Goal: Task Accomplishment & Management: Manage account settings

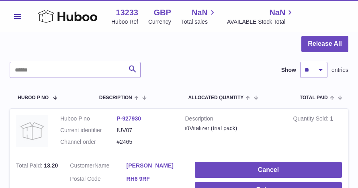
scroll to position [151, 0]
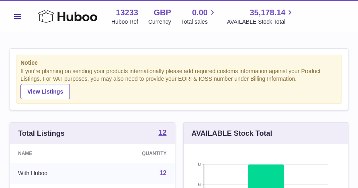
scroll to position [126, 165]
drag, startPoint x: 79, startPoint y: 43, endPoint x: 97, endPoint y: 51, distance: 18.9
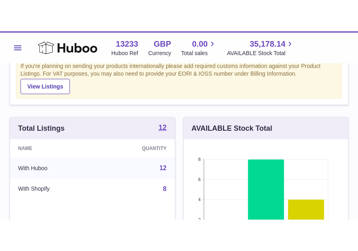
scroll to position [101, 0]
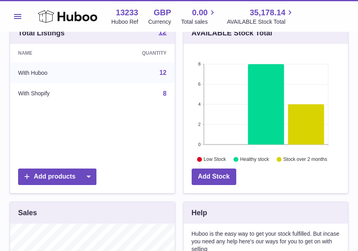
click at [20, 13] on button "Menu" at bounding box center [18, 16] width 16 height 16
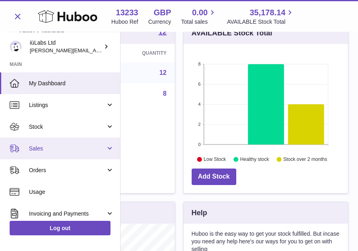
click at [41, 150] on span "Sales" at bounding box center [67, 149] width 77 height 8
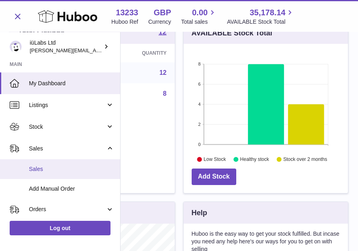
click at [65, 170] on span "Sales" at bounding box center [71, 169] width 85 height 8
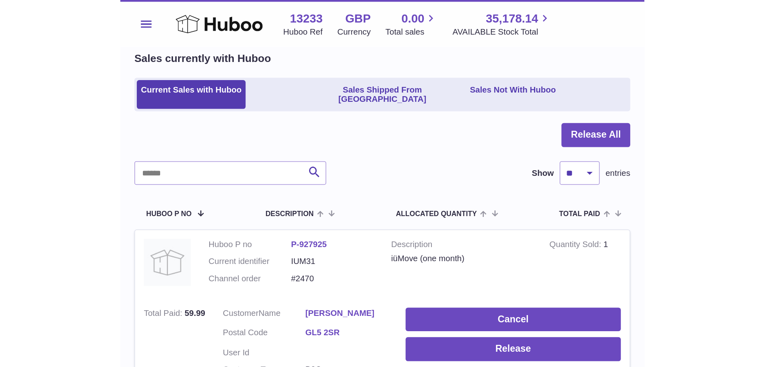
scroll to position [5, 0]
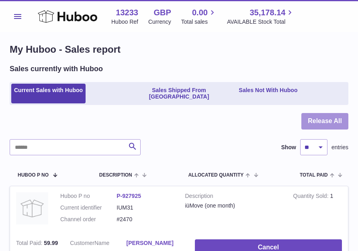
click at [321, 113] on button "Release All" at bounding box center [325, 121] width 47 height 16
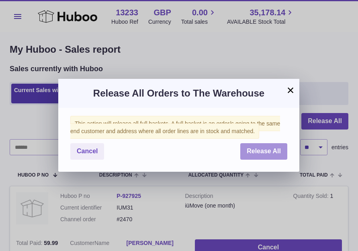
click at [260, 153] on span "Release All" at bounding box center [264, 151] width 34 height 7
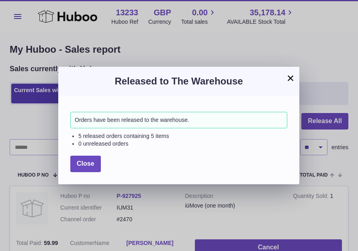
click at [291, 78] on button "×" at bounding box center [291, 78] width 10 height 10
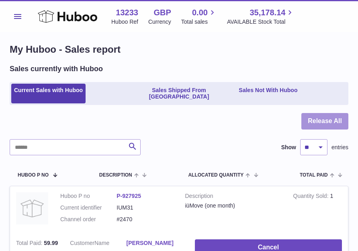
click at [328, 113] on button "Release All" at bounding box center [325, 121] width 47 height 16
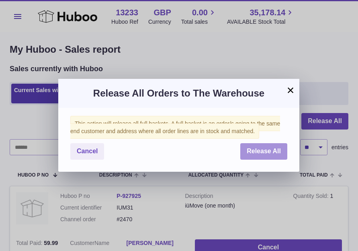
click at [252, 152] on span "Release All" at bounding box center [264, 151] width 34 height 7
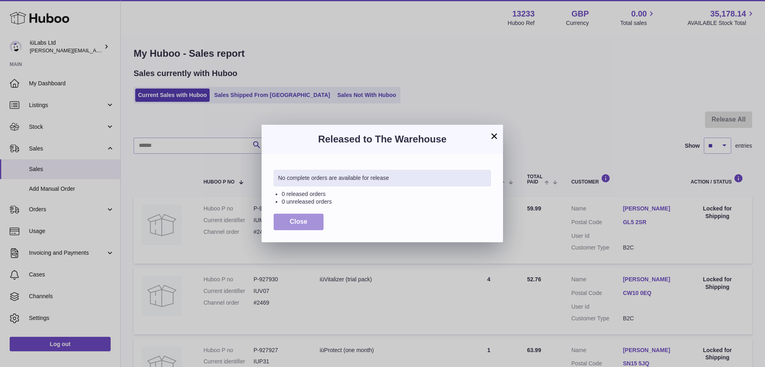
click at [290, 222] on span "Close" at bounding box center [299, 221] width 18 height 7
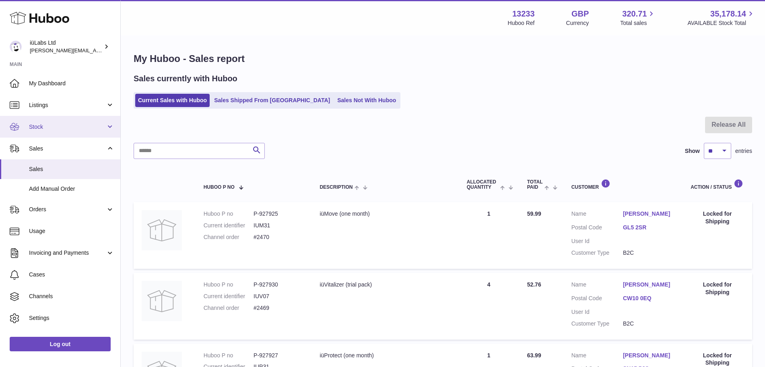
click at [62, 129] on span "Stock" at bounding box center [67, 127] width 77 height 8
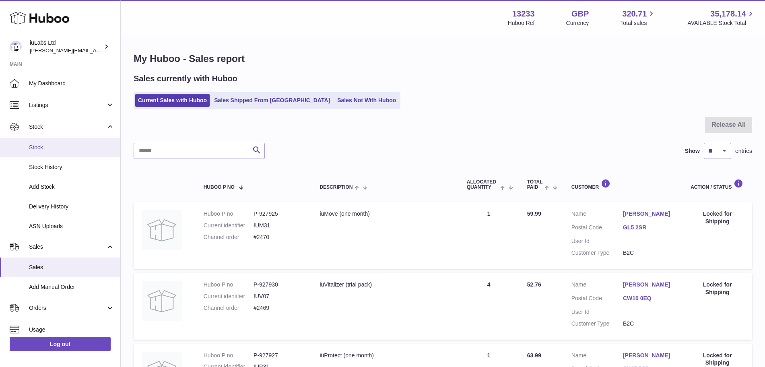
click at [84, 150] on span "Stock" at bounding box center [71, 148] width 85 height 8
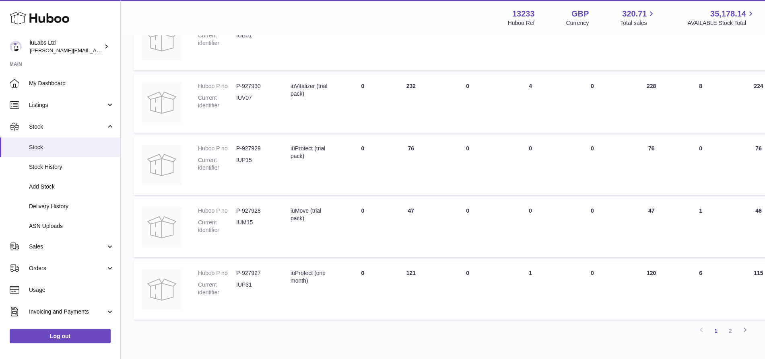
scroll to position [523, 0]
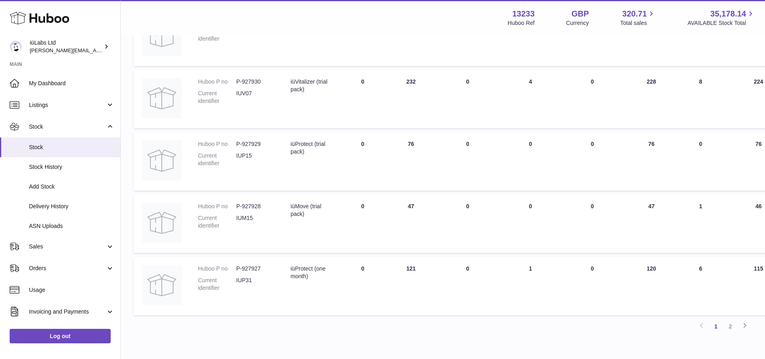
click at [729, 325] on link "2" at bounding box center [730, 326] width 14 height 14
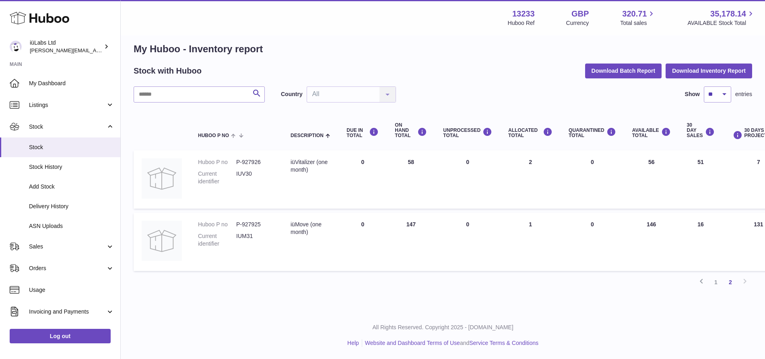
scroll to position [10, 0]
drag, startPoint x: 649, startPoint y: 164, endPoint x: 662, endPoint y: 162, distance: 12.6
click at [662, 162] on td "AVAILABLE Total 56" at bounding box center [651, 179] width 55 height 58
click at [714, 283] on link "1" at bounding box center [715, 282] width 14 height 14
